Goal: Information Seeking & Learning: Learn about a topic

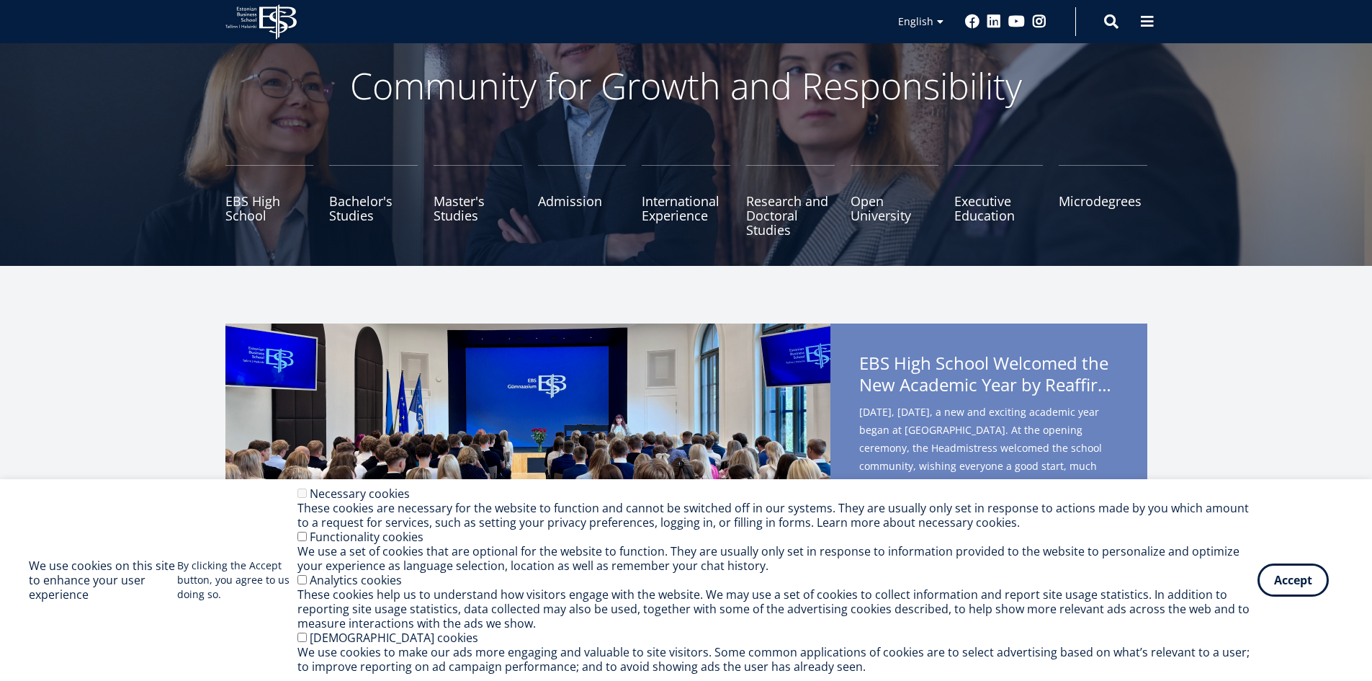
scroll to position [72, 0]
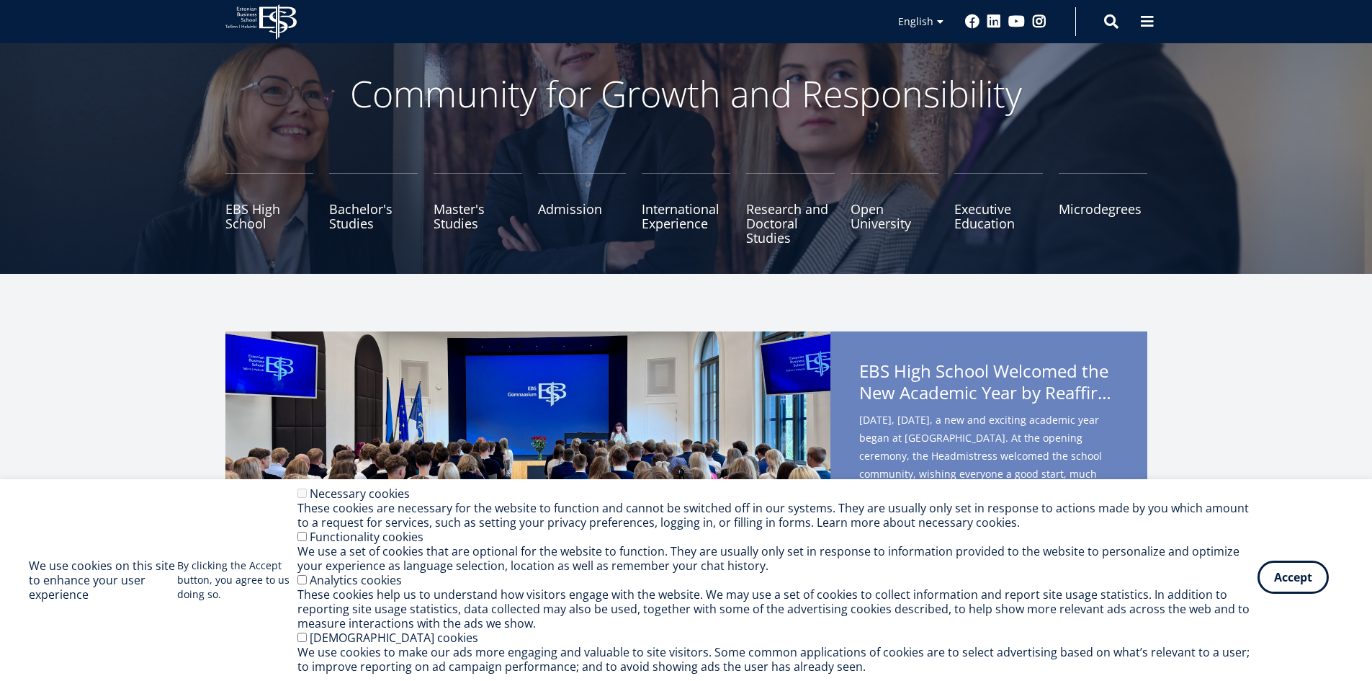
drag, startPoint x: 1302, startPoint y: 581, endPoint x: 1291, endPoint y: 581, distance: 10.8
click at [1301, 581] on button "Accept" at bounding box center [1293, 576] width 71 height 33
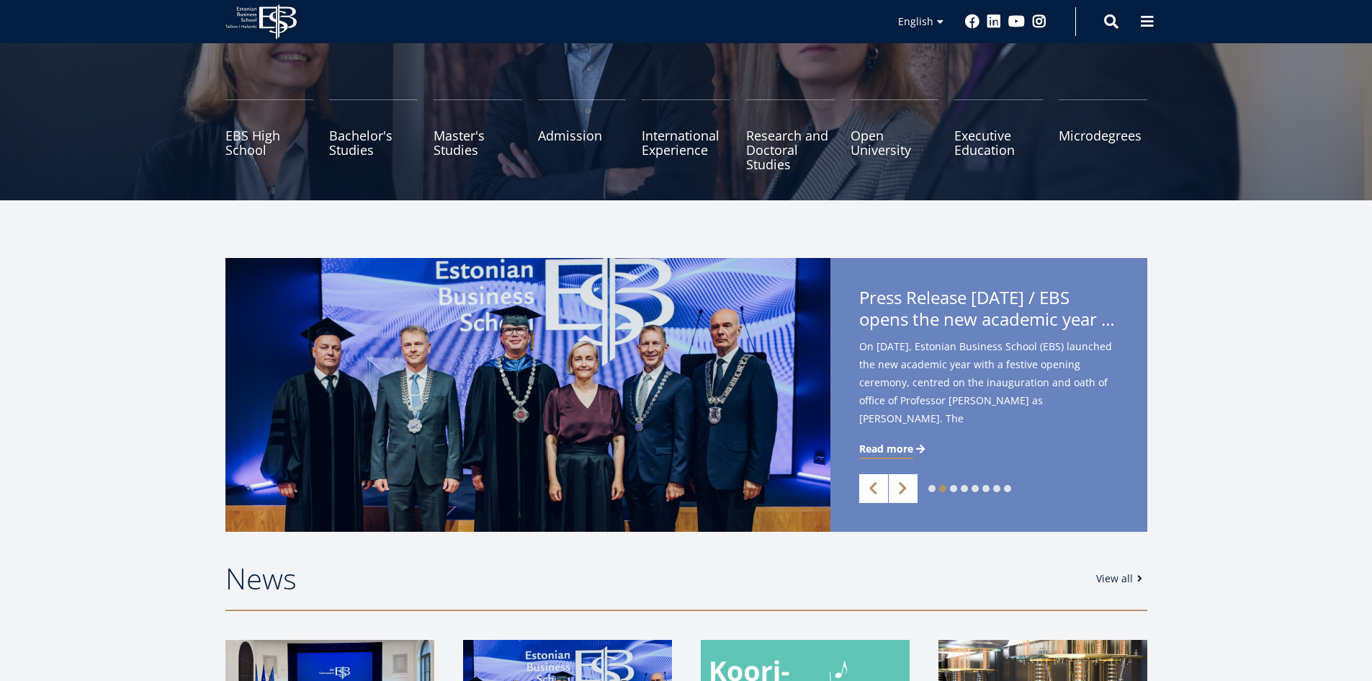
scroll to position [144, 0]
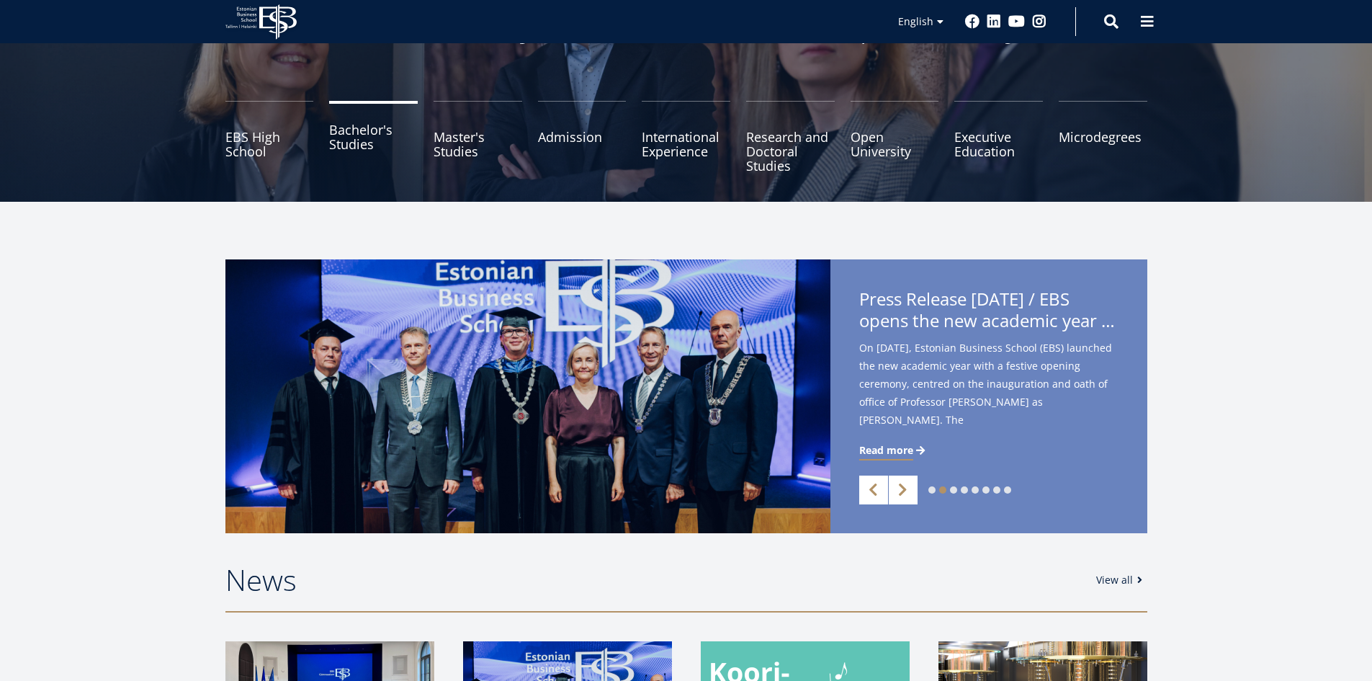
click at [346, 140] on link "Bachelor's Studies" at bounding box center [373, 137] width 89 height 72
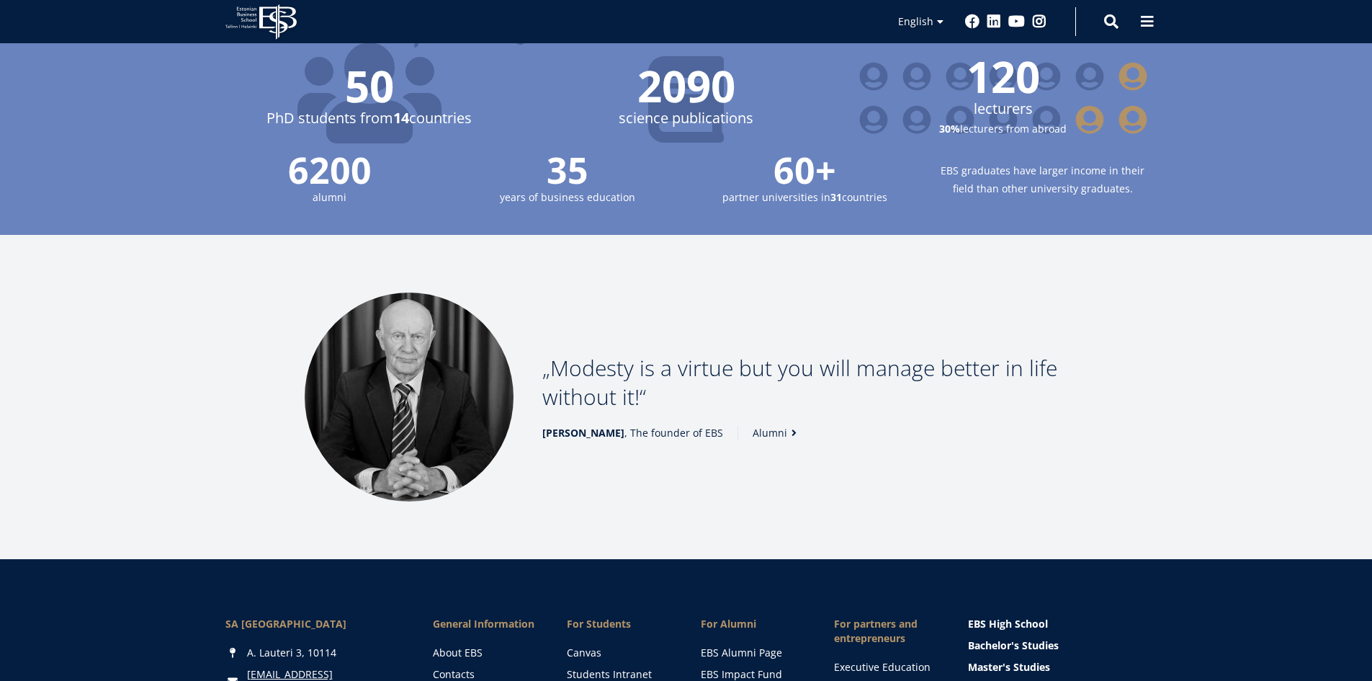
scroll to position [1945, 0]
